Goal: Navigation & Orientation: Find specific page/section

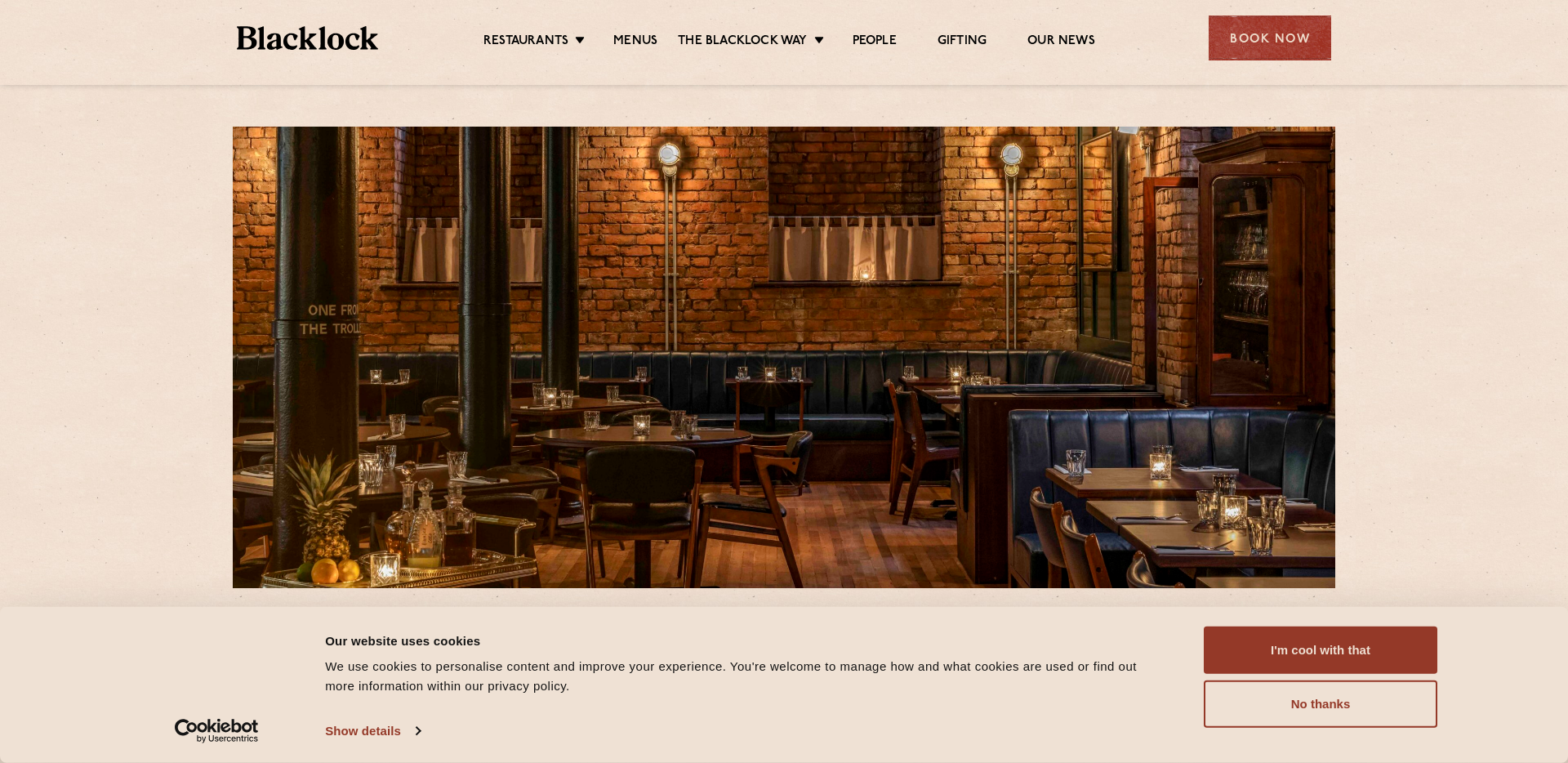
click at [632, 41] on link "Menus" at bounding box center [636, 42] width 45 height 18
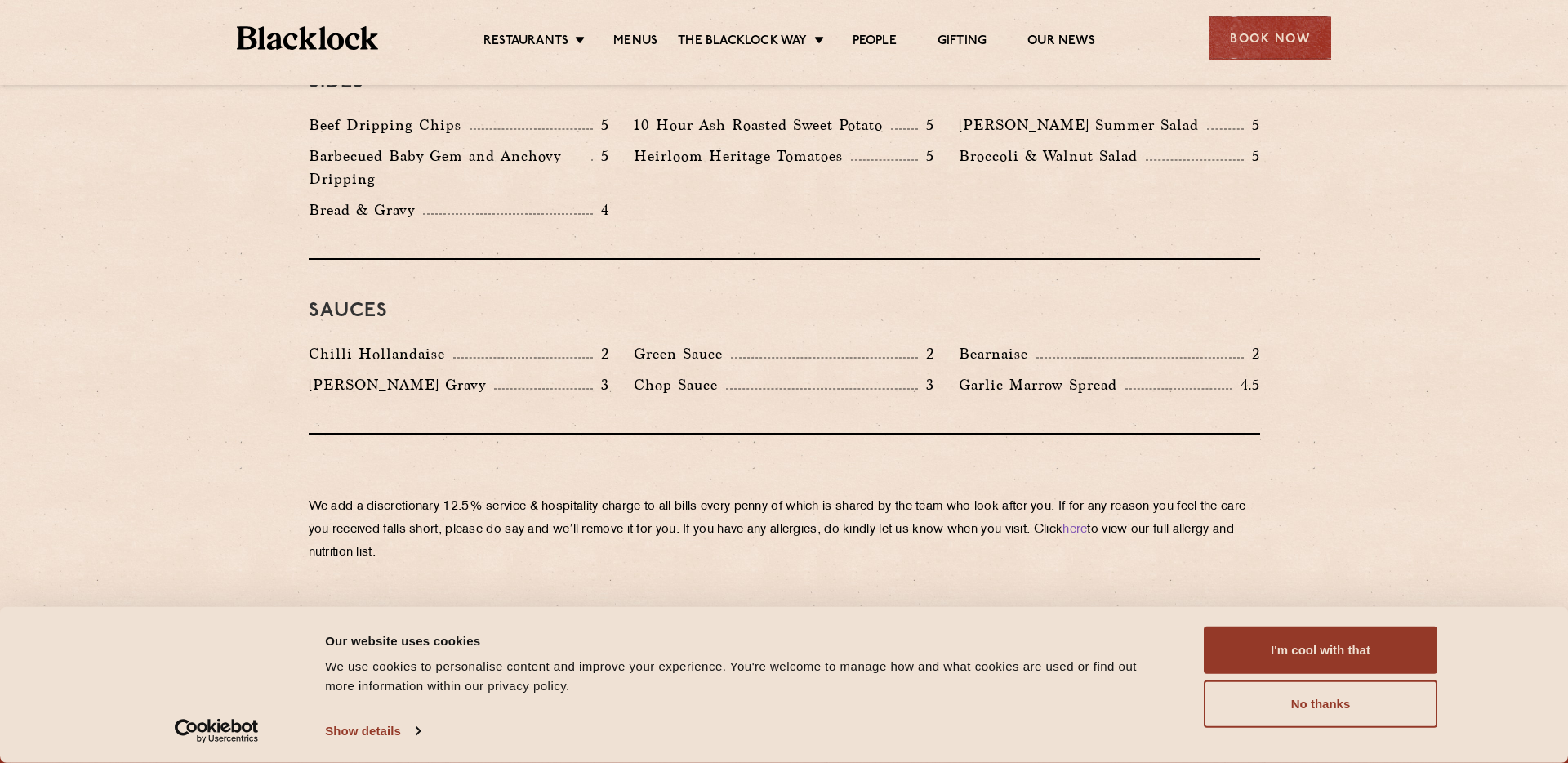
scroll to position [2765, 0]
